Goal: Navigation & Orientation: Find specific page/section

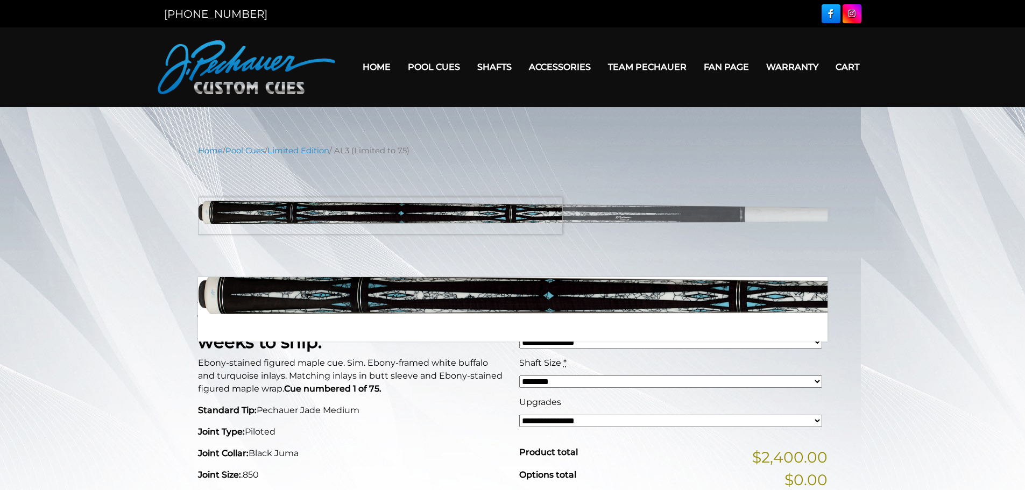
click at [368, 216] on img at bounding box center [512, 217] width 629 height 105
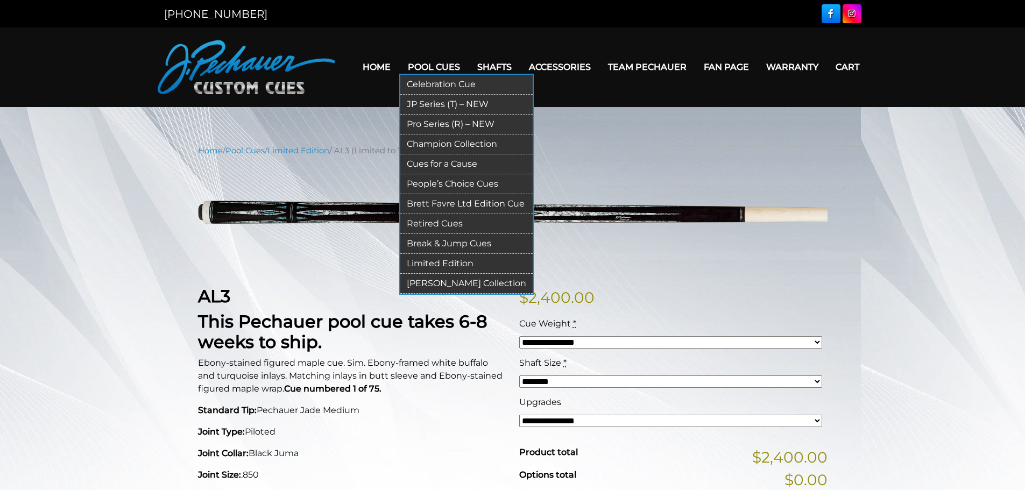
click at [435, 69] on link "Pool Cues" at bounding box center [433, 66] width 69 height 27
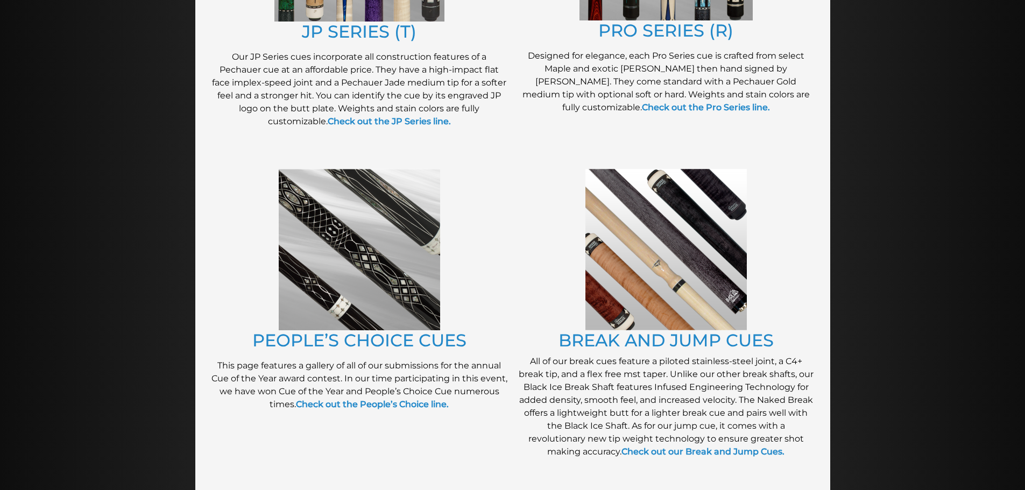
scroll to position [738, 0]
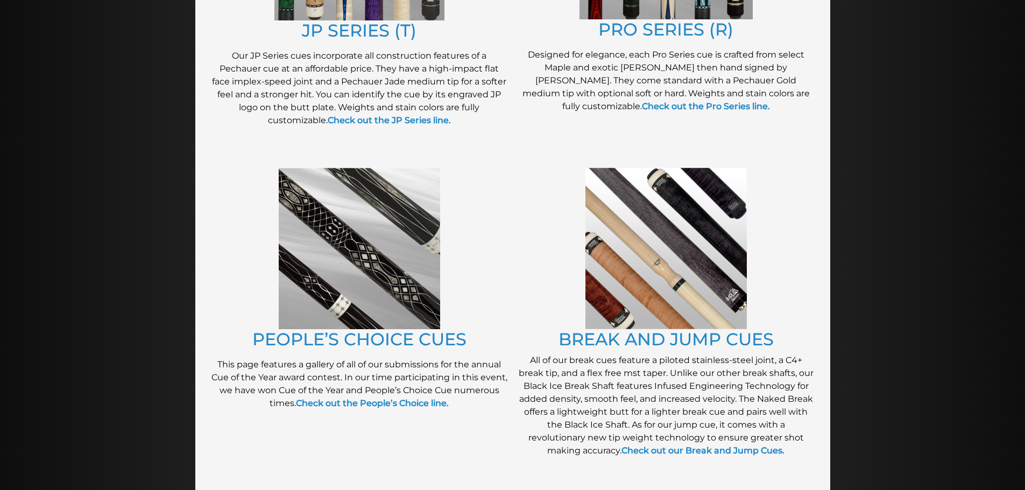
click at [359, 252] on img at bounding box center [359, 248] width 161 height 161
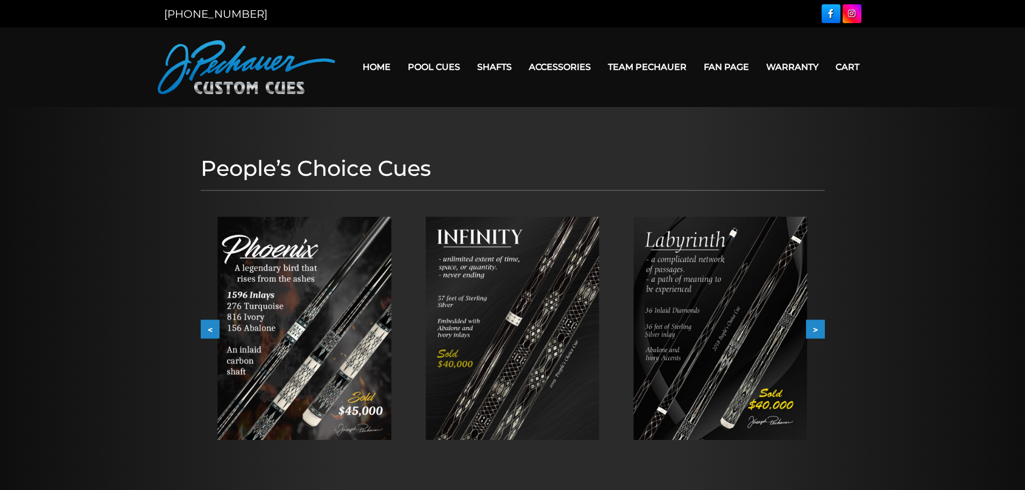
click at [763, 357] on img at bounding box center [721, 328] width 174 height 223
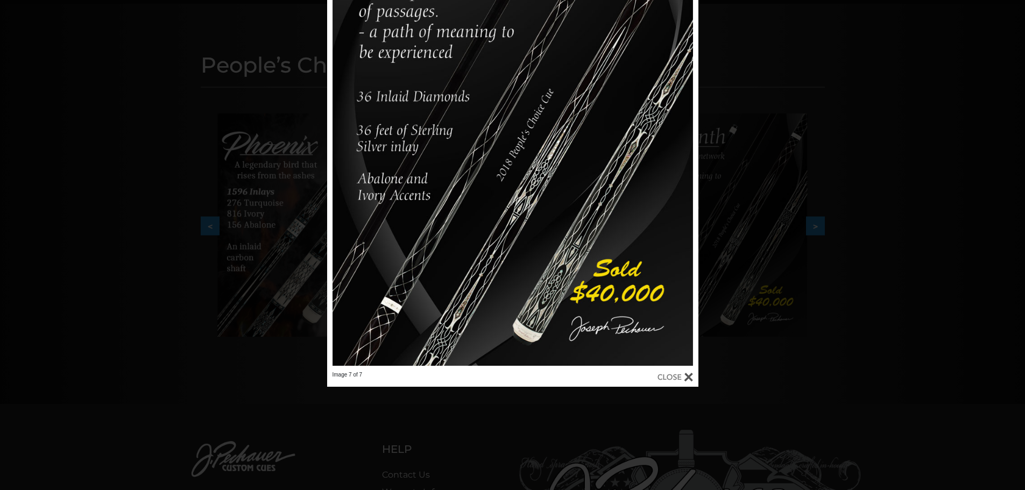
scroll to position [109, 0]
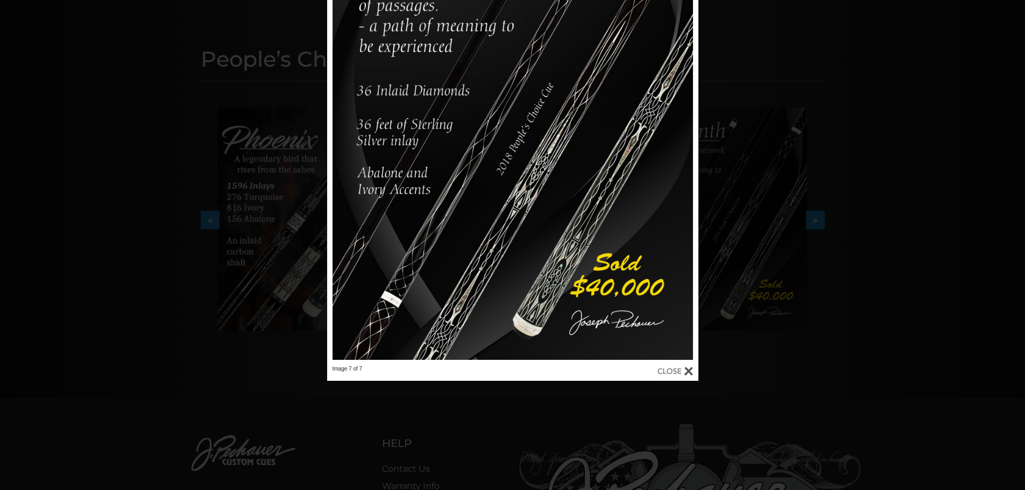
click at [673, 367] on div at bounding box center [674, 371] width 35 height 12
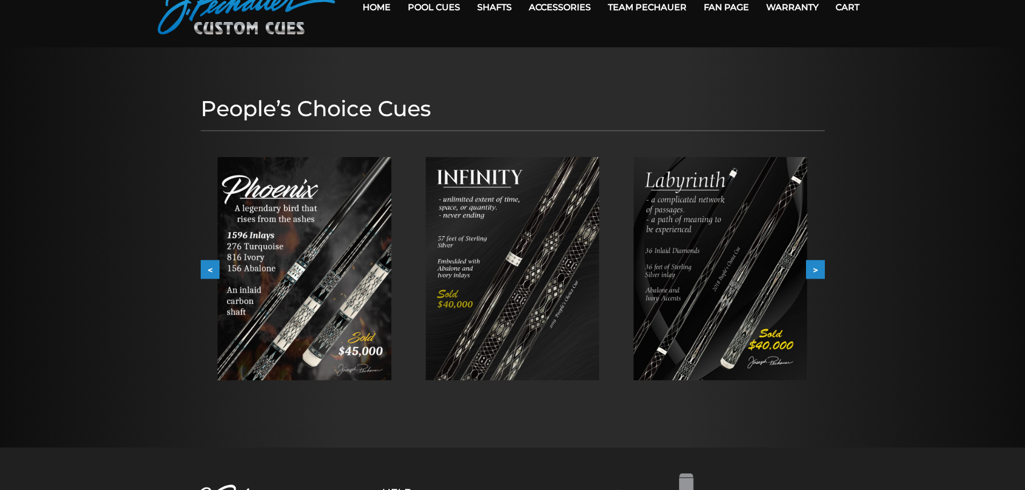
scroll to position [0, 0]
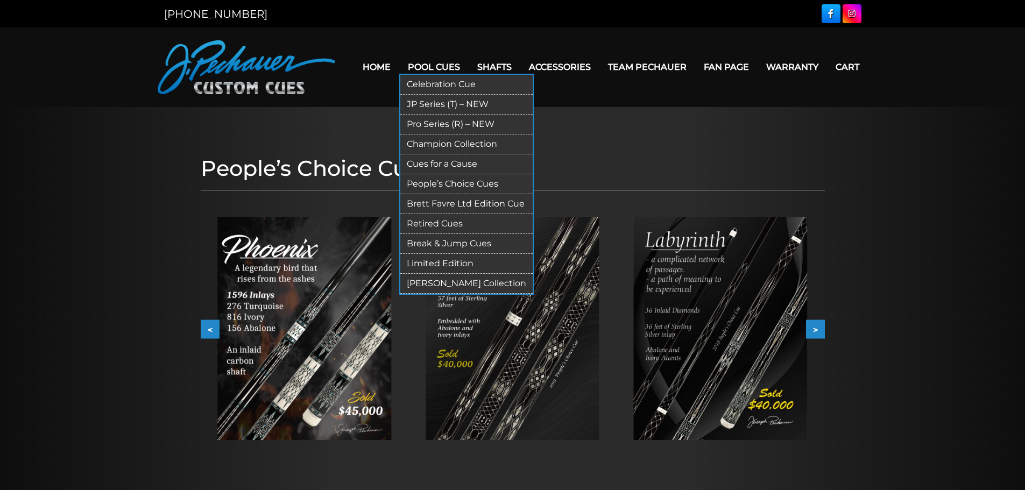
click at [461, 141] on link "Champion Collection" at bounding box center [466, 144] width 132 height 20
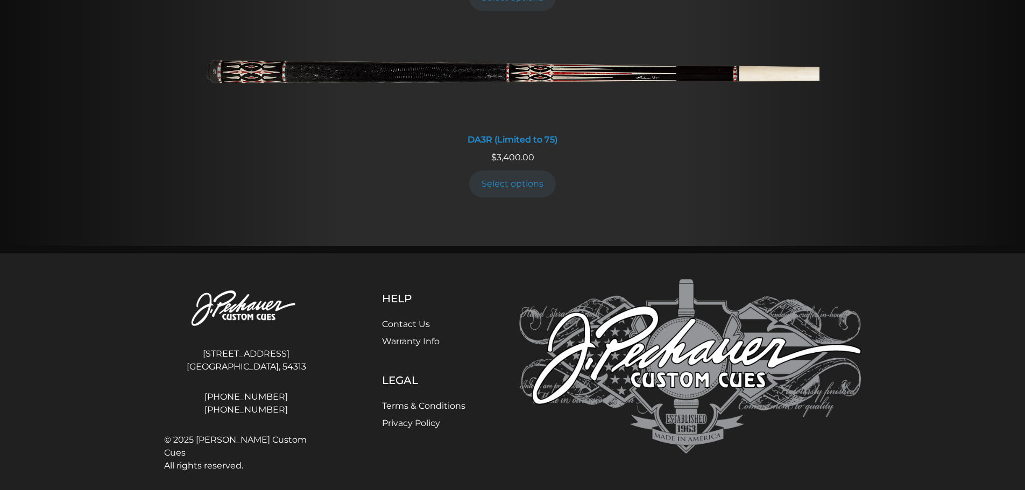
scroll to position [2221, 0]
